Goal: Task Accomplishment & Management: Use online tool/utility

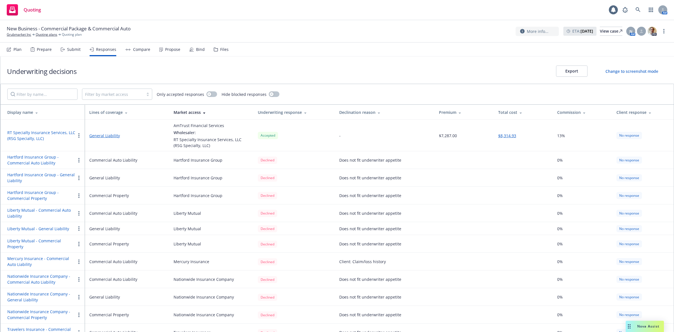
click at [610, 8] on div at bounding box center [613, 9] width 9 height 9
